Goal: Task Accomplishment & Management: Use online tool/utility

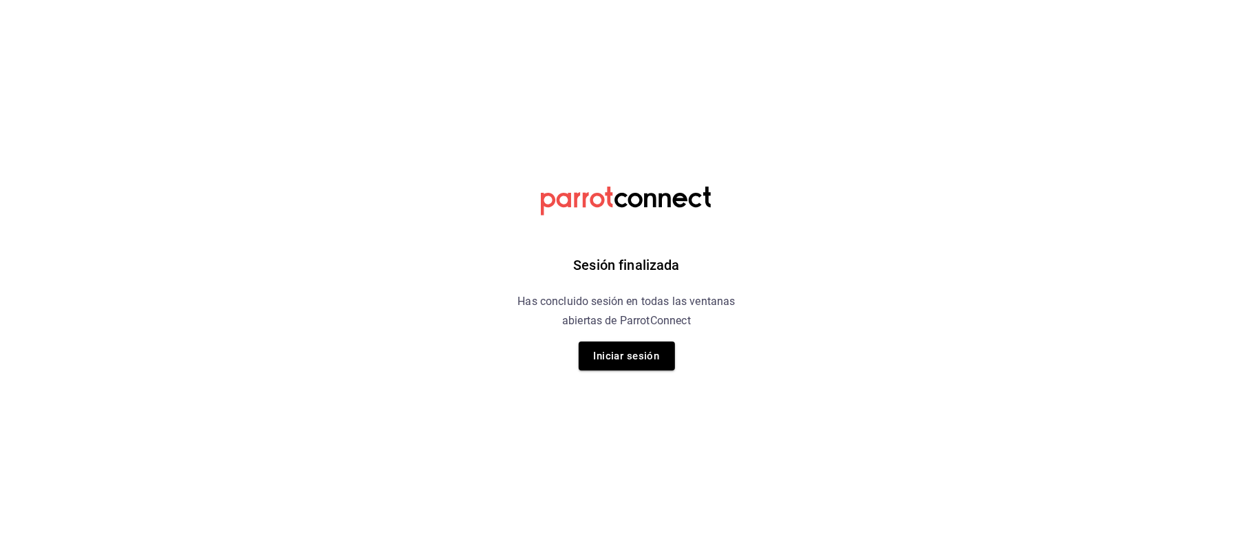
click at [595, 334] on div "Sesión finalizada Has concluido sesión en todas las ventanas abiertas de Parrot…" at bounding box center [627, 278] width 348 height 557
click at [604, 343] on button "Iniciar sesión" at bounding box center [627, 355] width 96 height 29
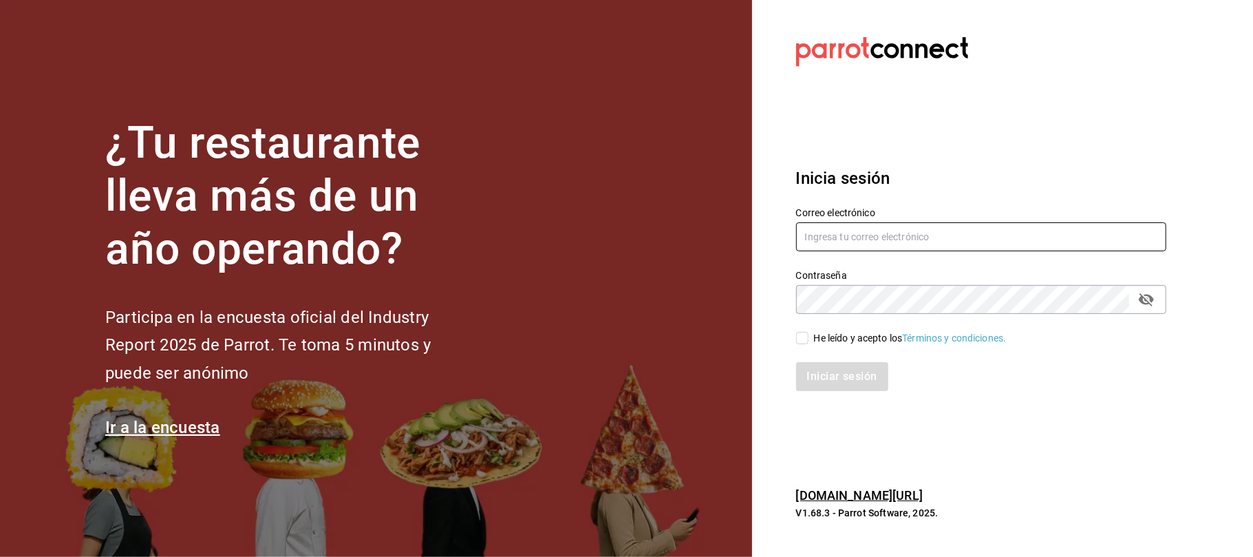
type input "karzzini.rg@karzo.mx"
click at [824, 334] on div "He leído y acepto los Términos y condiciones." at bounding box center [910, 338] width 193 height 14
click at [809, 334] on input "He leído y acepto los Términos y condiciones." at bounding box center [802, 338] width 12 height 12
checkbox input "true"
click at [821, 383] on button "Iniciar sesión" at bounding box center [843, 376] width 94 height 29
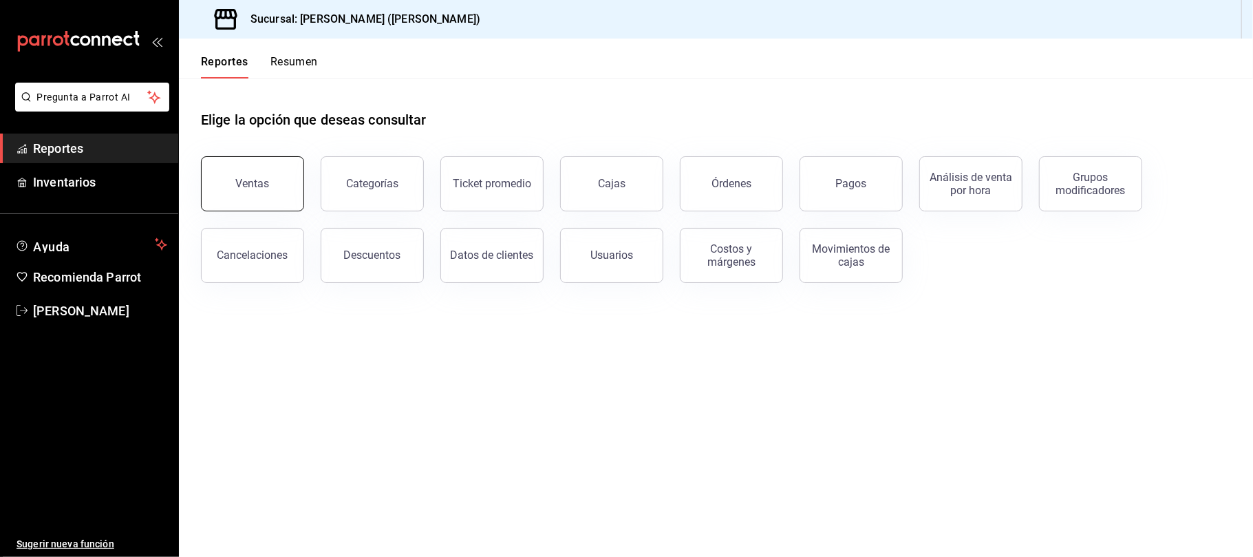
click at [217, 196] on button "Ventas" at bounding box center [252, 183] width 103 height 55
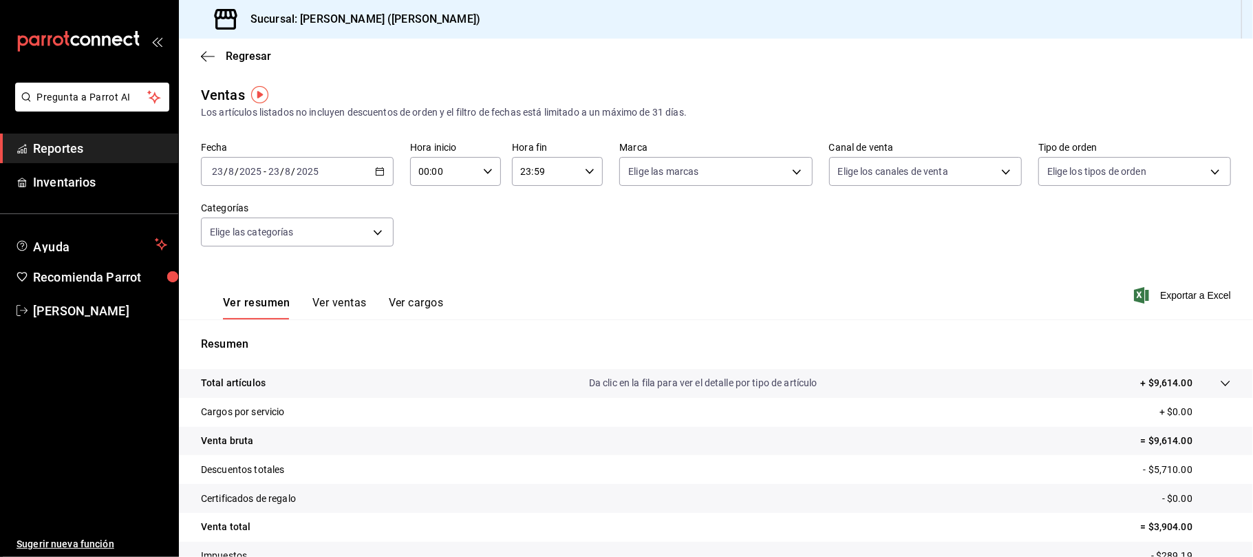
click at [326, 299] on button "Ver ventas" at bounding box center [339, 307] width 54 height 23
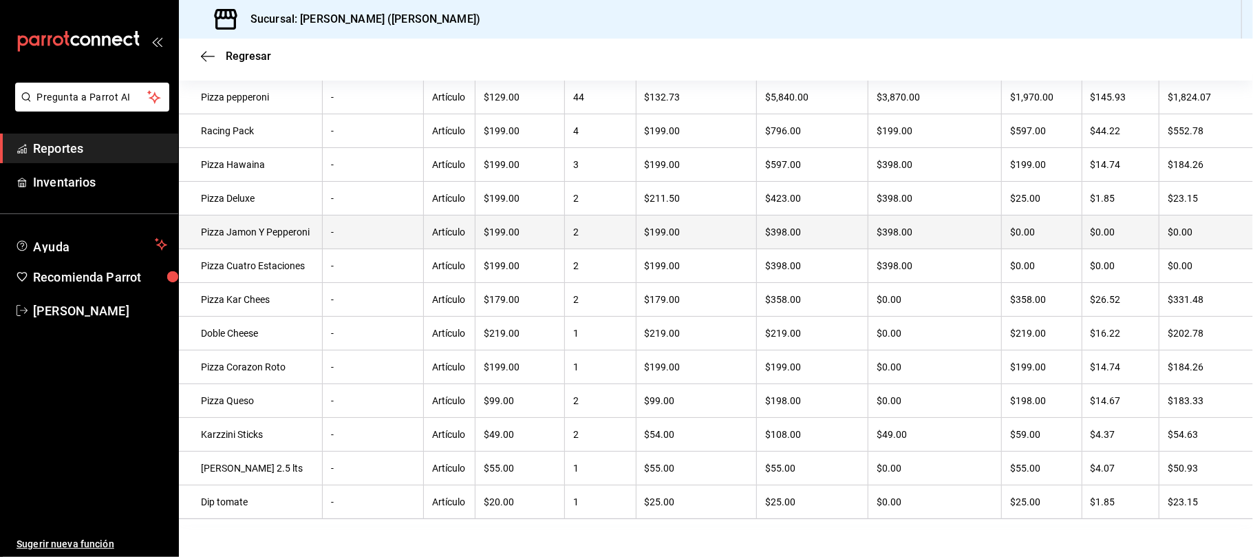
scroll to position [275, 0]
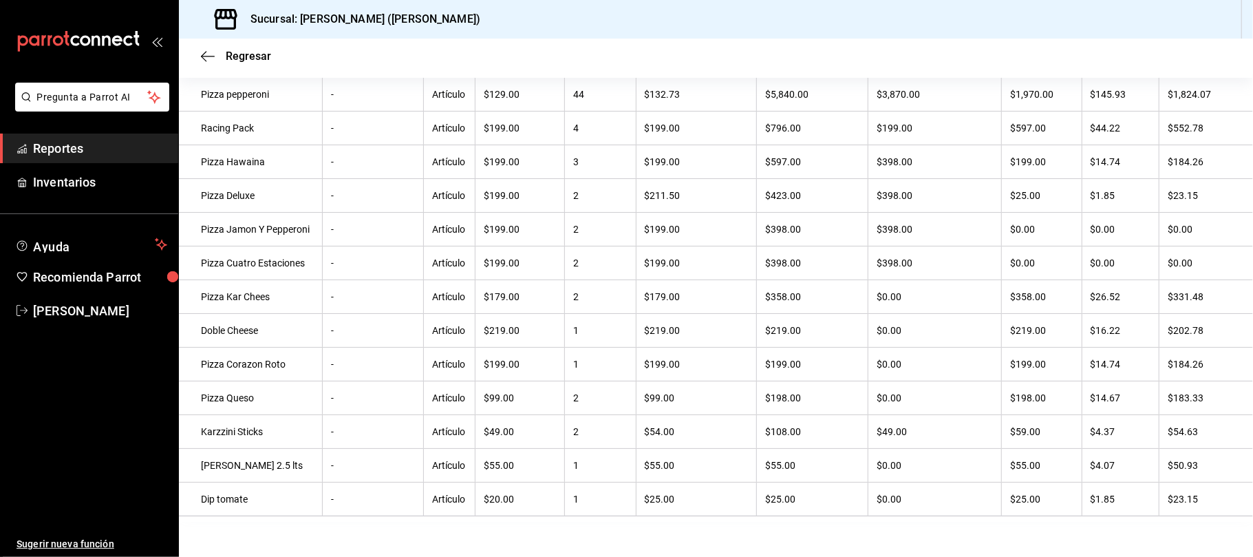
click at [228, 70] on div "Regresar" at bounding box center [716, 56] width 1074 height 35
click at [241, 56] on span "Regresar" at bounding box center [248, 56] width 45 height 13
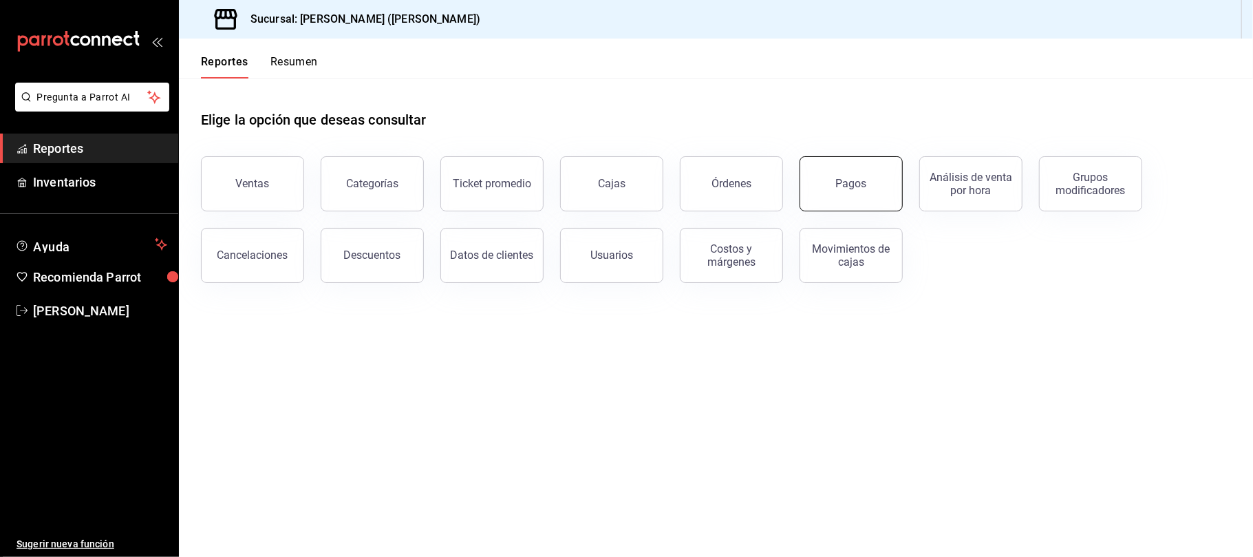
click at [808, 180] on button "Pagos" at bounding box center [851, 183] width 103 height 55
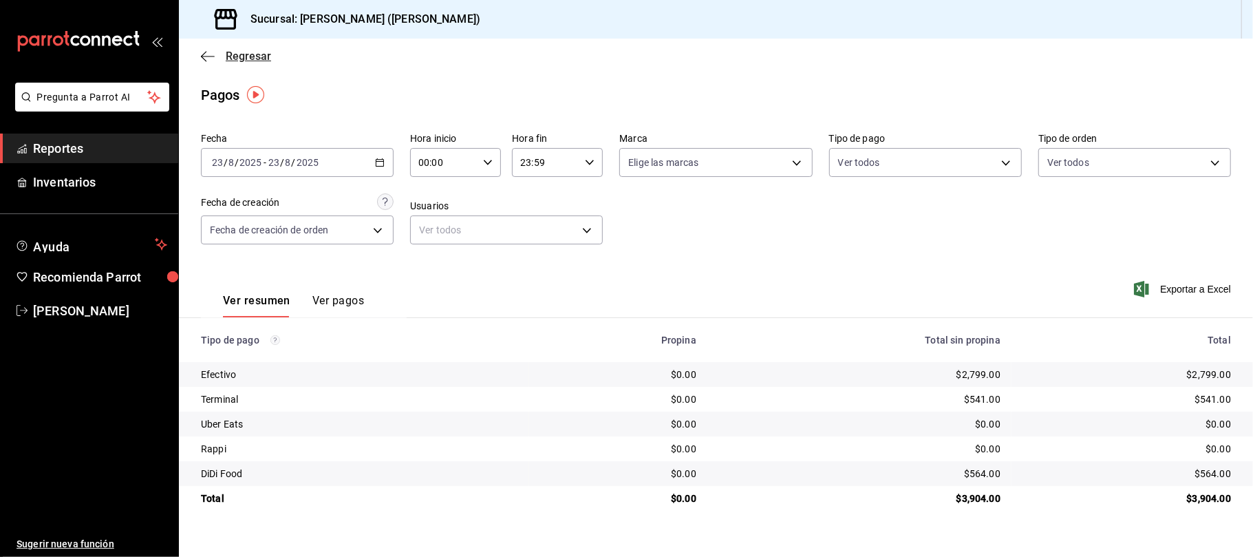
click at [213, 56] on icon "button" at bounding box center [208, 56] width 14 height 1
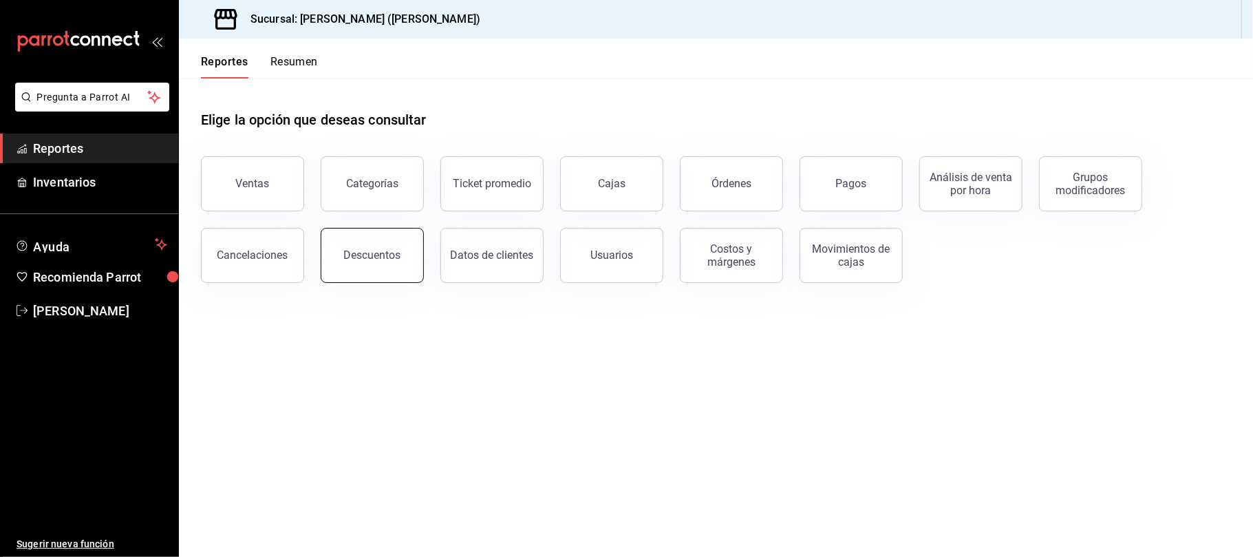
click at [367, 259] on div "Descuentos" at bounding box center [372, 254] width 57 height 13
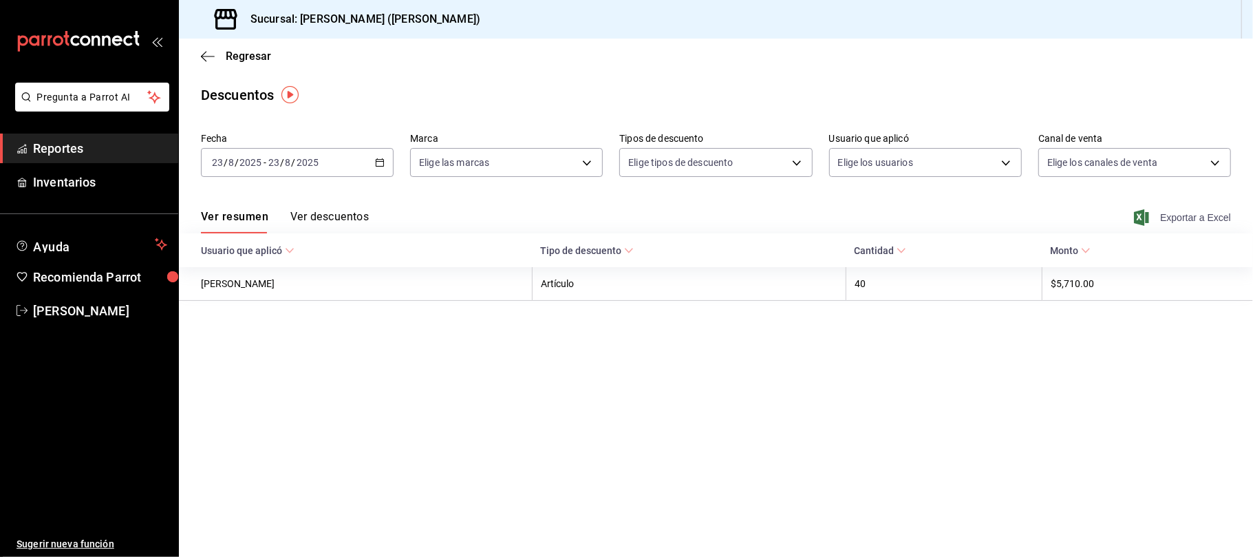
click at [1208, 211] on span "Exportar a Excel" at bounding box center [1184, 217] width 94 height 17
